Goal: Transaction & Acquisition: Purchase product/service

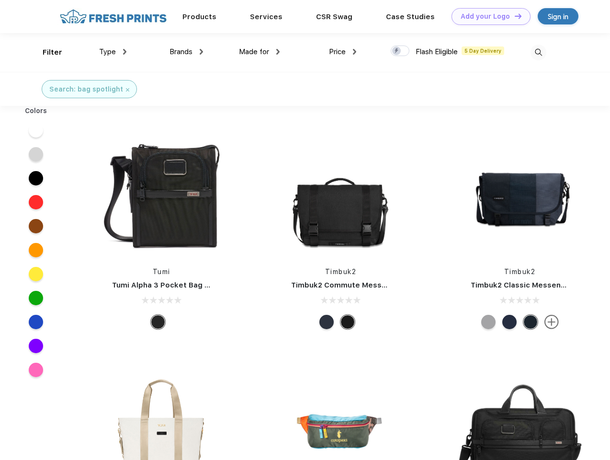
click at [488, 16] on link "Add your Logo Design Tool" at bounding box center [491, 16] width 79 height 17
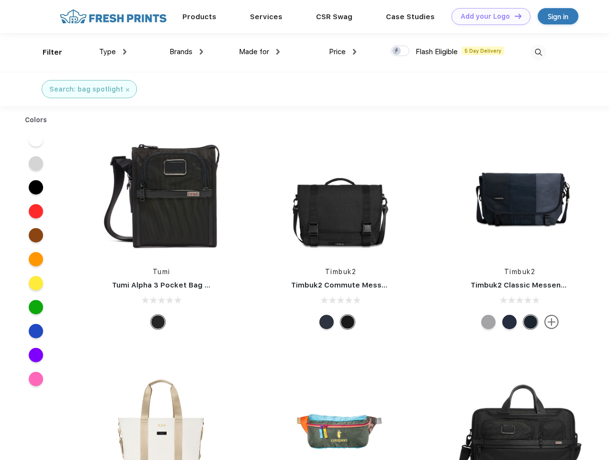
click at [0, 0] on div "Design Tool" at bounding box center [0, 0] width 0 height 0
click at [514, 16] on link "Add your Logo Design Tool" at bounding box center [491, 16] width 79 height 17
click at [46, 52] on div "Filter" at bounding box center [53, 52] width 20 height 11
click at [113, 52] on span "Type" at bounding box center [107, 51] width 17 height 9
click at [186, 52] on span "Brands" at bounding box center [181, 51] width 23 height 9
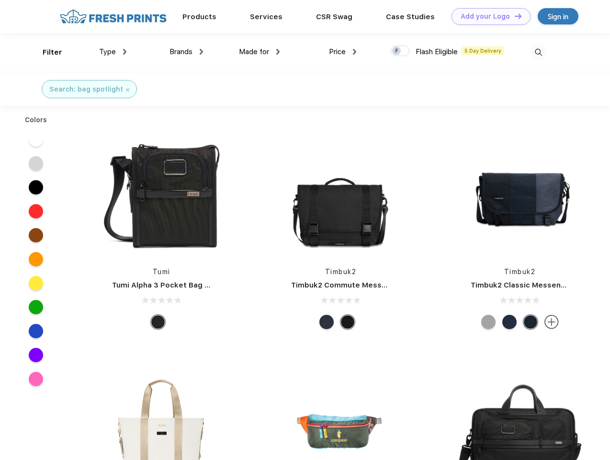
click at [260, 52] on span "Made for" at bounding box center [254, 51] width 30 height 9
click at [343, 52] on span "Price" at bounding box center [337, 51] width 17 height 9
click at [400, 51] on div at bounding box center [400, 51] width 19 height 11
click at [397, 51] on input "checkbox" at bounding box center [394, 48] width 6 height 6
click at [538, 52] on img at bounding box center [539, 53] width 16 height 16
